Goal: Task Accomplishment & Management: Manage account settings

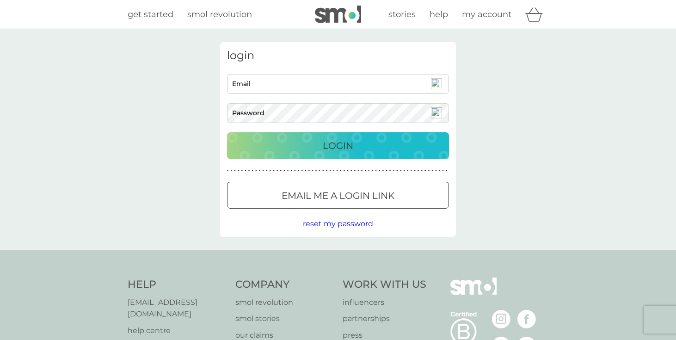
click at [279, 90] on input "Email" at bounding box center [338, 84] width 222 height 20
type input "joe.higgs@live.com"
click at [314, 139] on div "Login" at bounding box center [337, 145] width 203 height 15
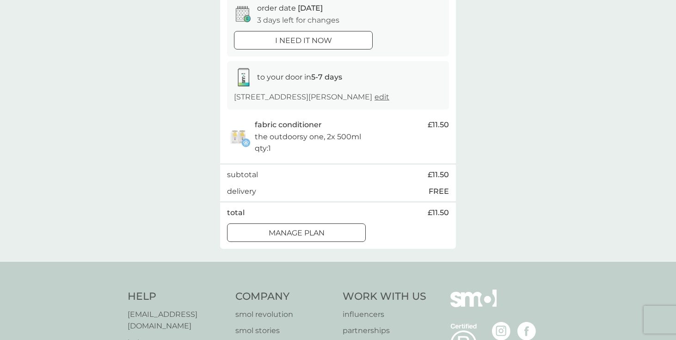
scroll to position [107, 0]
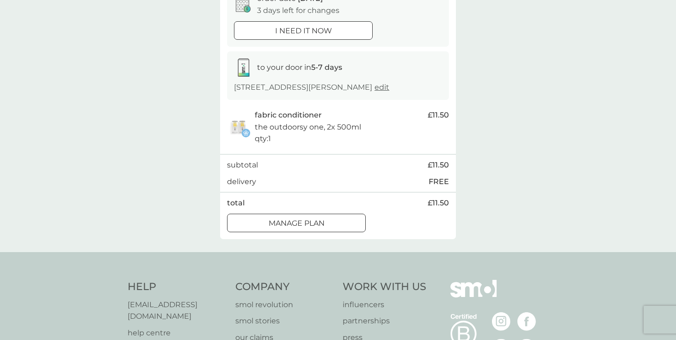
click at [309, 228] on div at bounding box center [296, 223] width 33 height 10
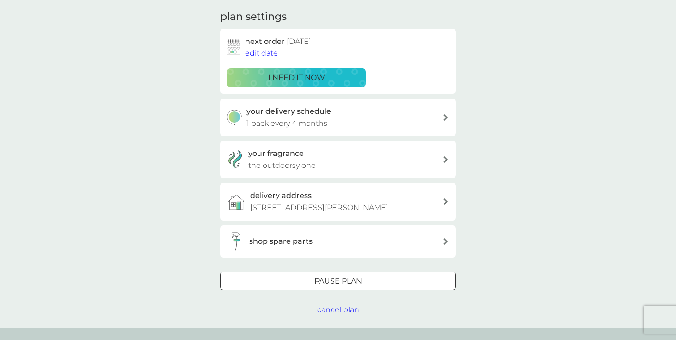
scroll to position [129, 0]
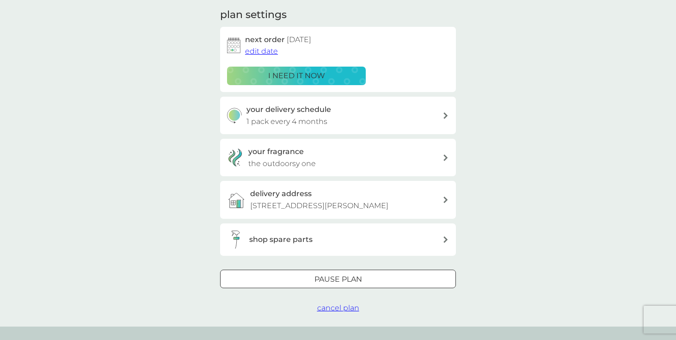
click at [340, 284] on div at bounding box center [337, 279] width 33 height 10
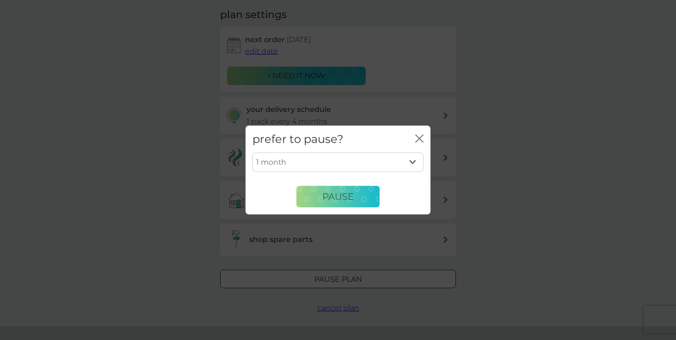
click at [352, 147] on div "prefer to pause? close" at bounding box center [337, 138] width 185 height 27
click at [348, 156] on select "1 month 2 months 3 months 4 months 5 months 6 months" at bounding box center [337, 162] width 171 height 19
select select "3"
click at [252, 153] on select "1 month 2 months 3 months 4 months 5 months 6 months" at bounding box center [337, 162] width 171 height 19
click at [333, 192] on span "Pause" at bounding box center [337, 196] width 31 height 11
